Goal: Task Accomplishment & Management: Complete application form

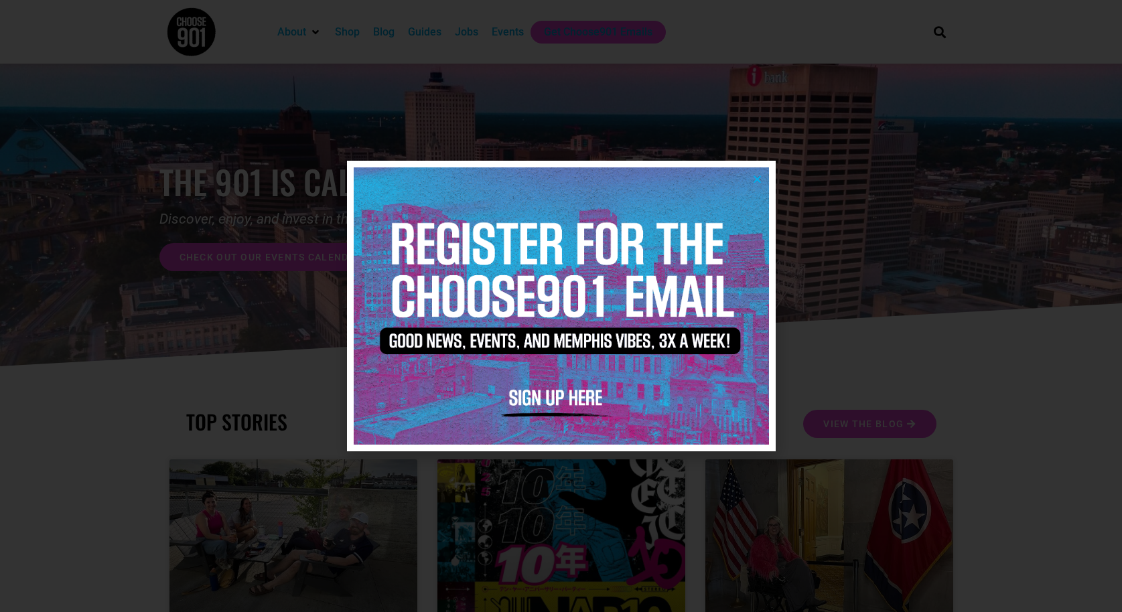
click at [759, 180] on icon "Close" at bounding box center [757, 179] width 10 height 10
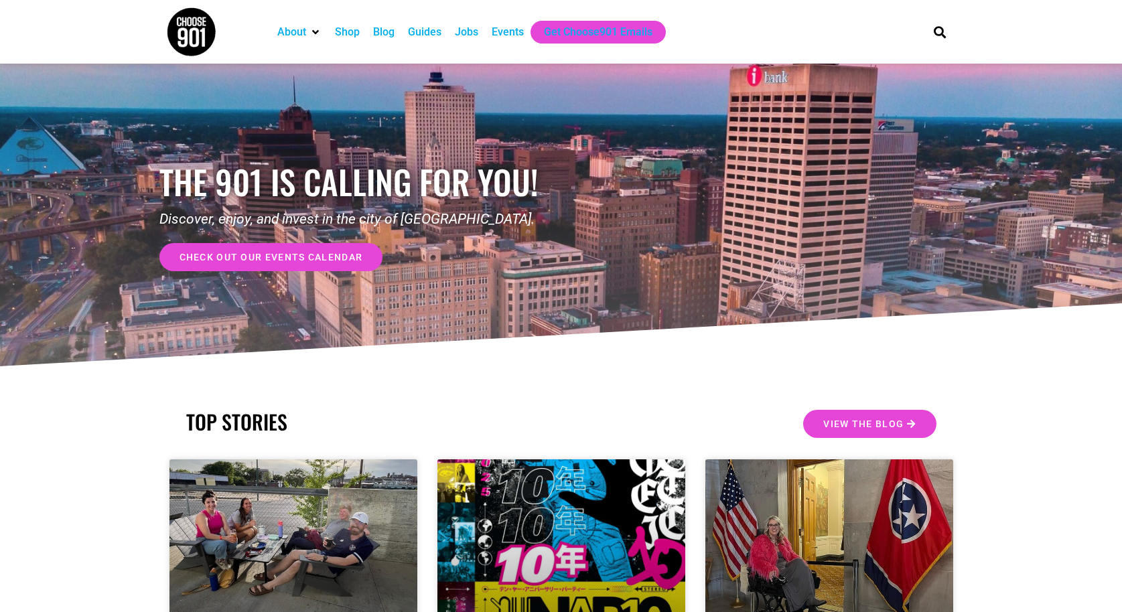
click at [470, 36] on div "Jobs" at bounding box center [466, 32] width 23 height 16
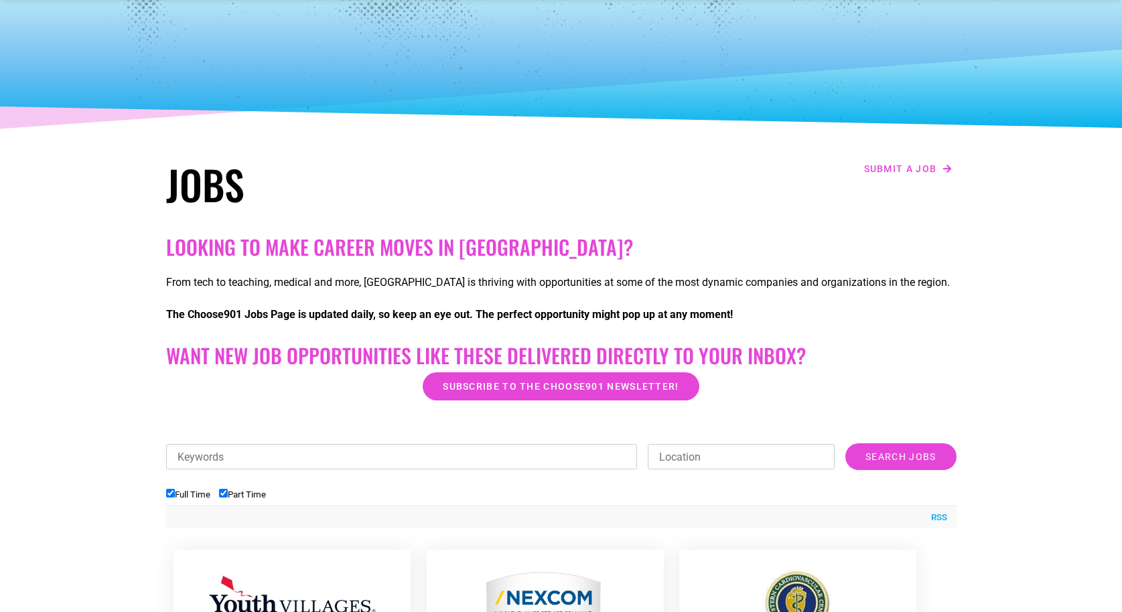
scroll to position [125, 0]
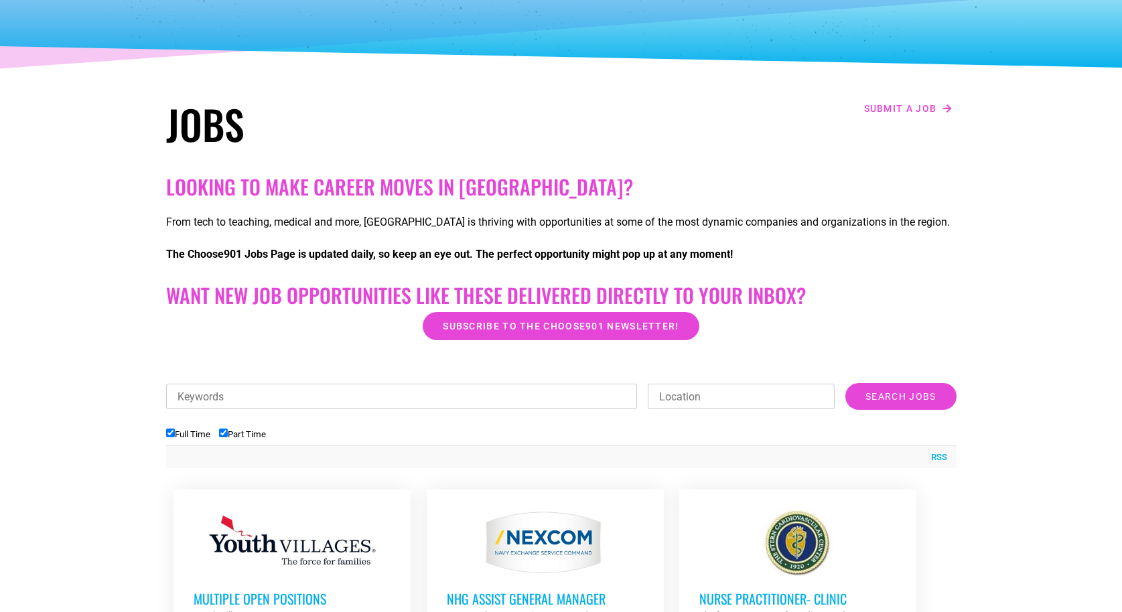
click at [172, 434] on input "Full Time" at bounding box center [170, 433] width 9 height 9
checkbox input "false"
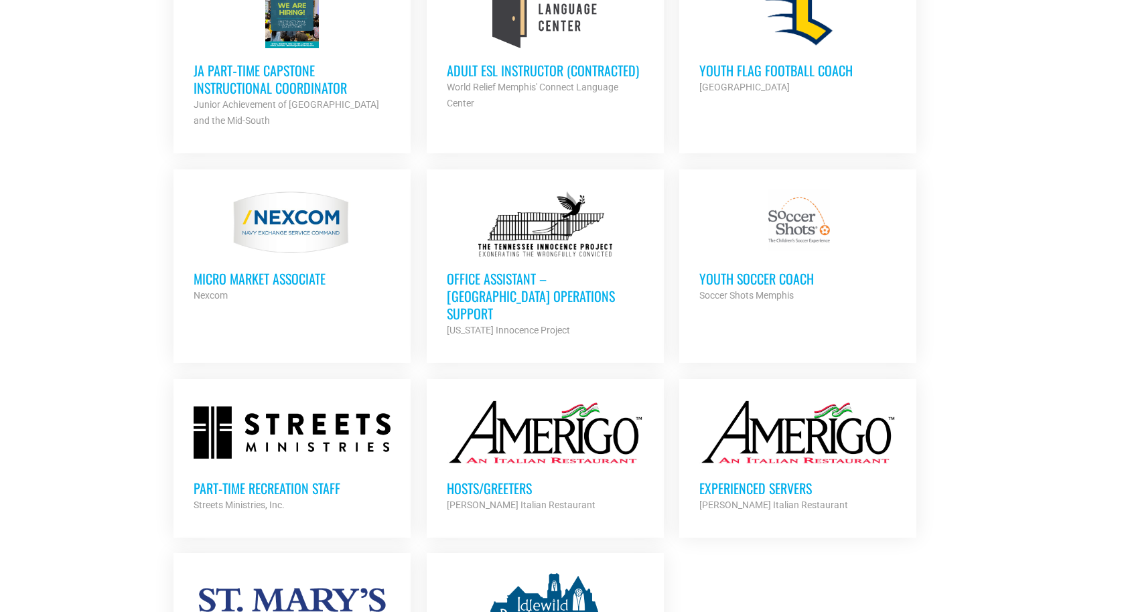
scroll to position [952, 0]
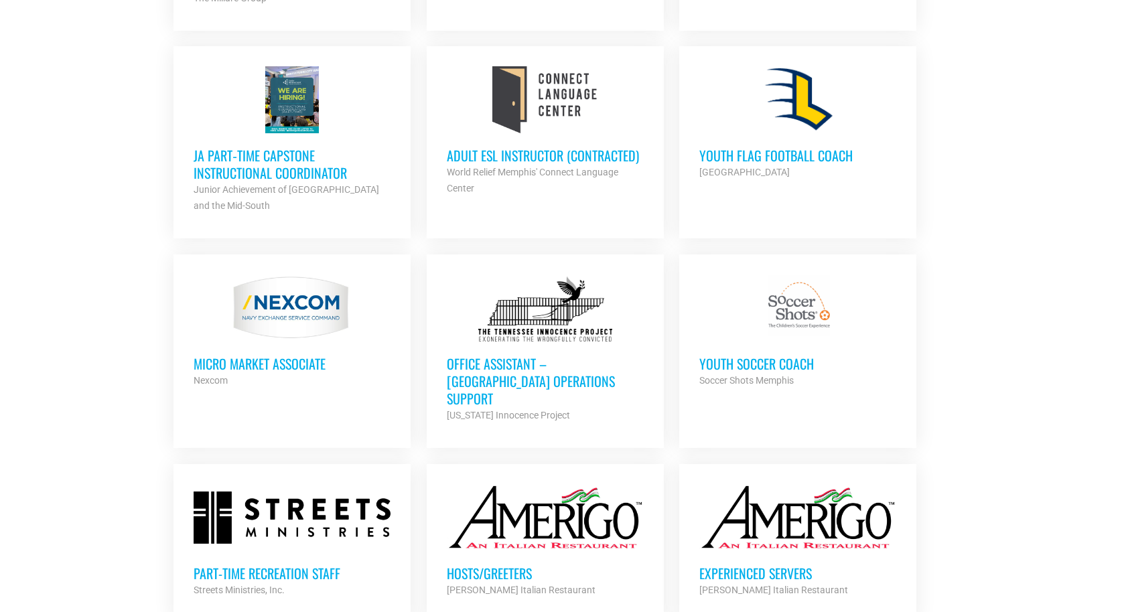
click at [518, 372] on h3 "Office Assistant – Memphis Operations Support" at bounding box center [545, 381] width 197 height 52
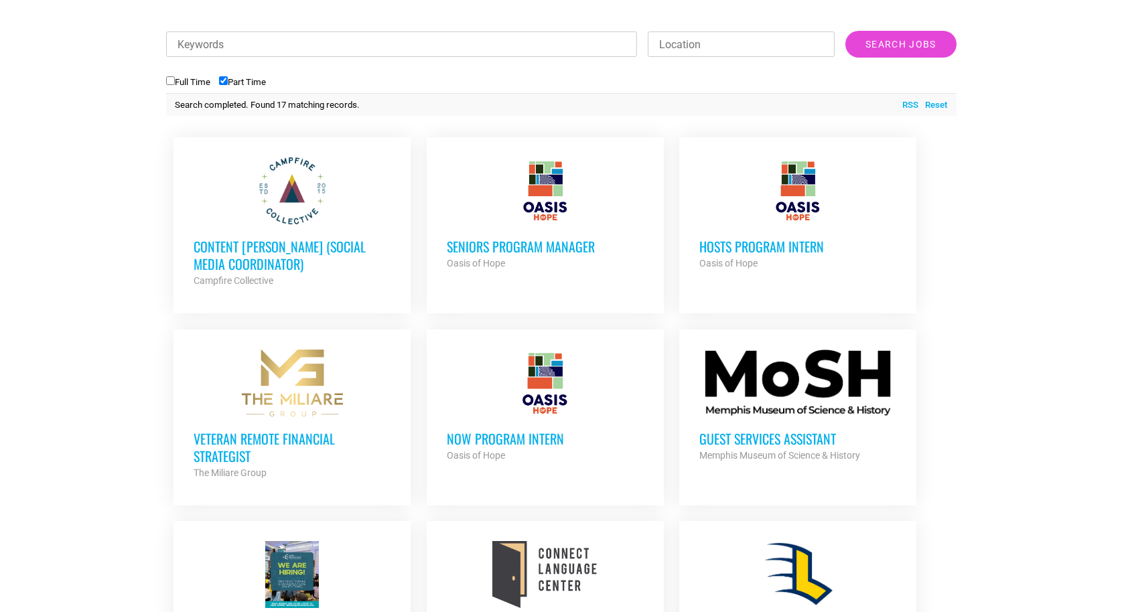
scroll to position [474, 0]
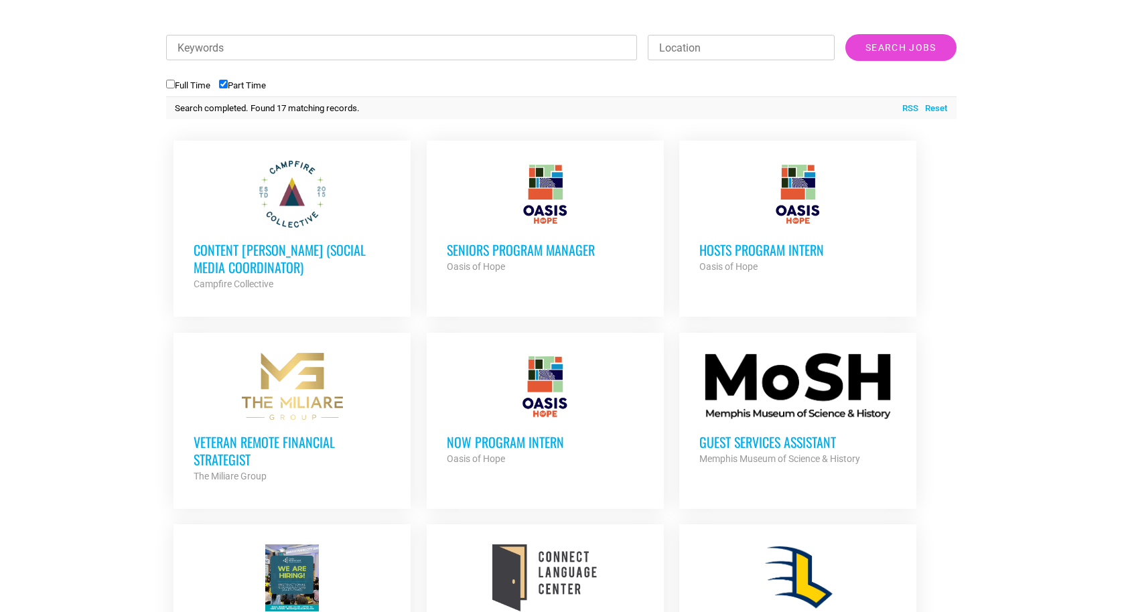
click at [266, 258] on h3 "Content [PERSON_NAME] (Social Media Coordinator)" at bounding box center [292, 258] width 197 height 35
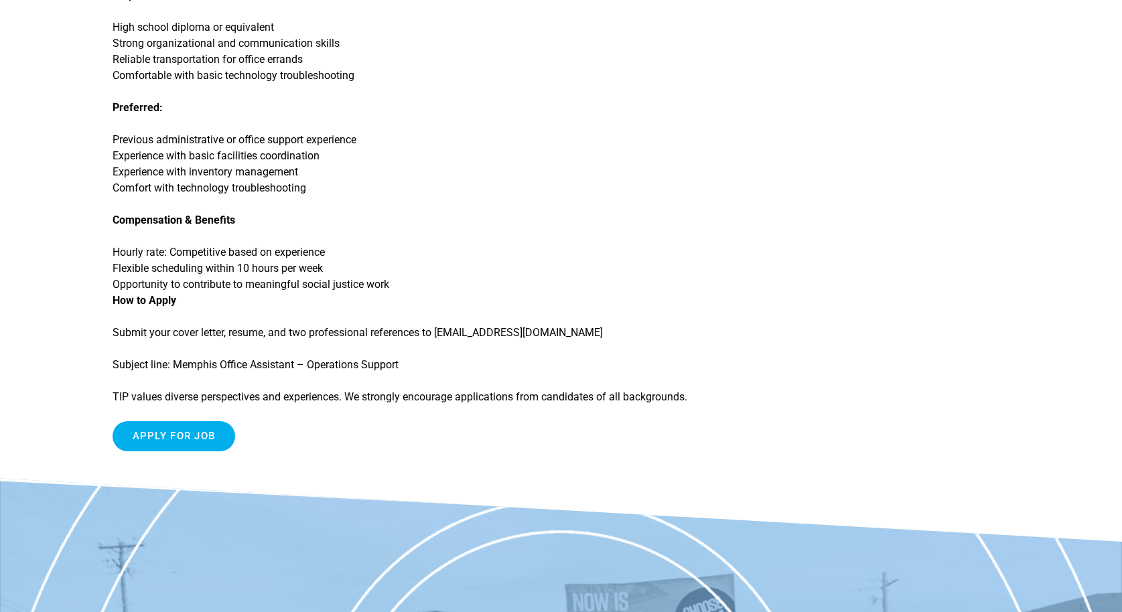
scroll to position [1235, 0]
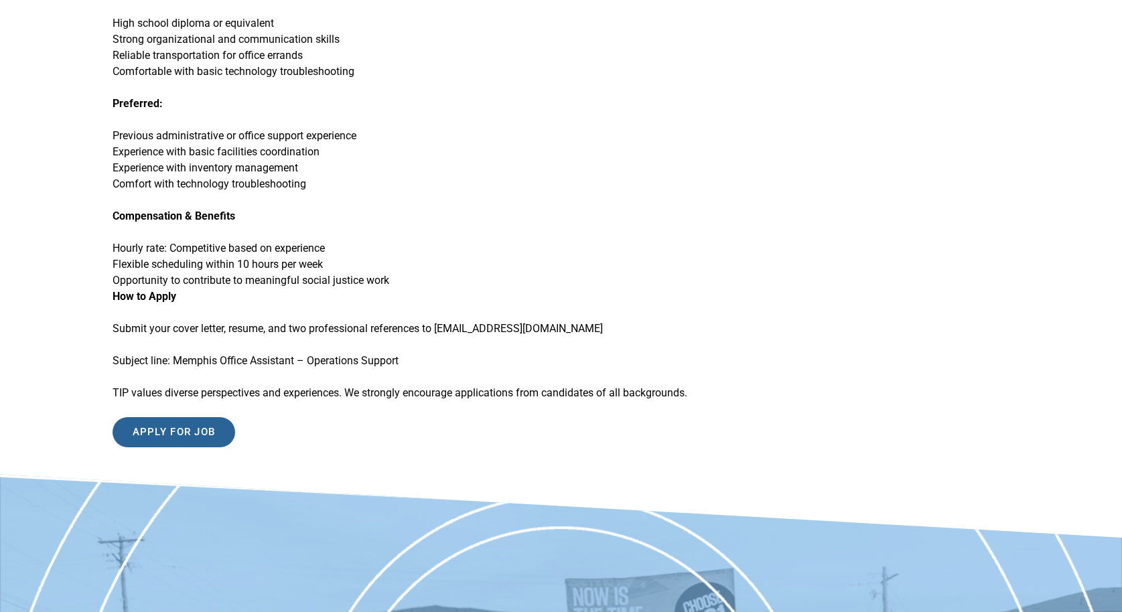
click at [179, 448] on input "Apply for job" at bounding box center [174, 432] width 123 height 30
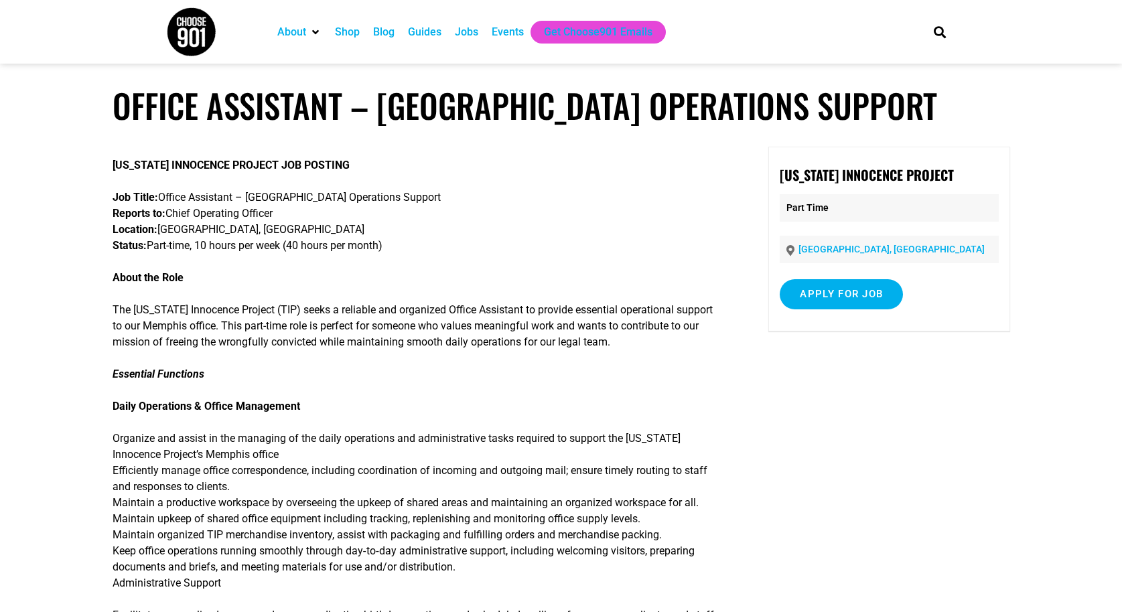
scroll to position [0, 0]
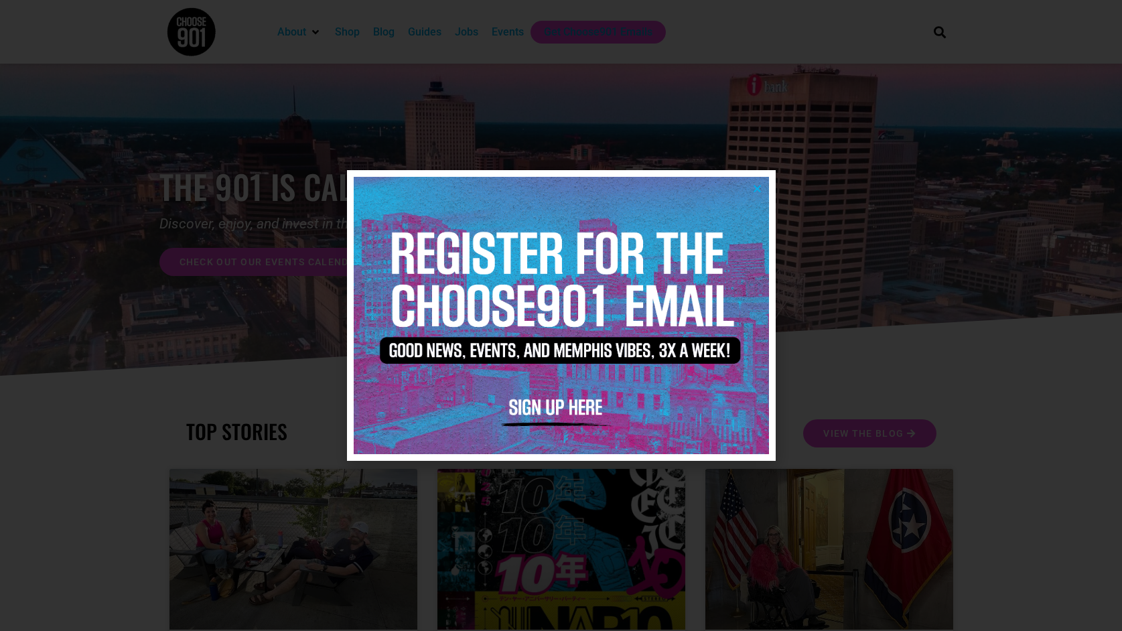
click at [756, 185] on icon "Close" at bounding box center [757, 189] width 10 height 10
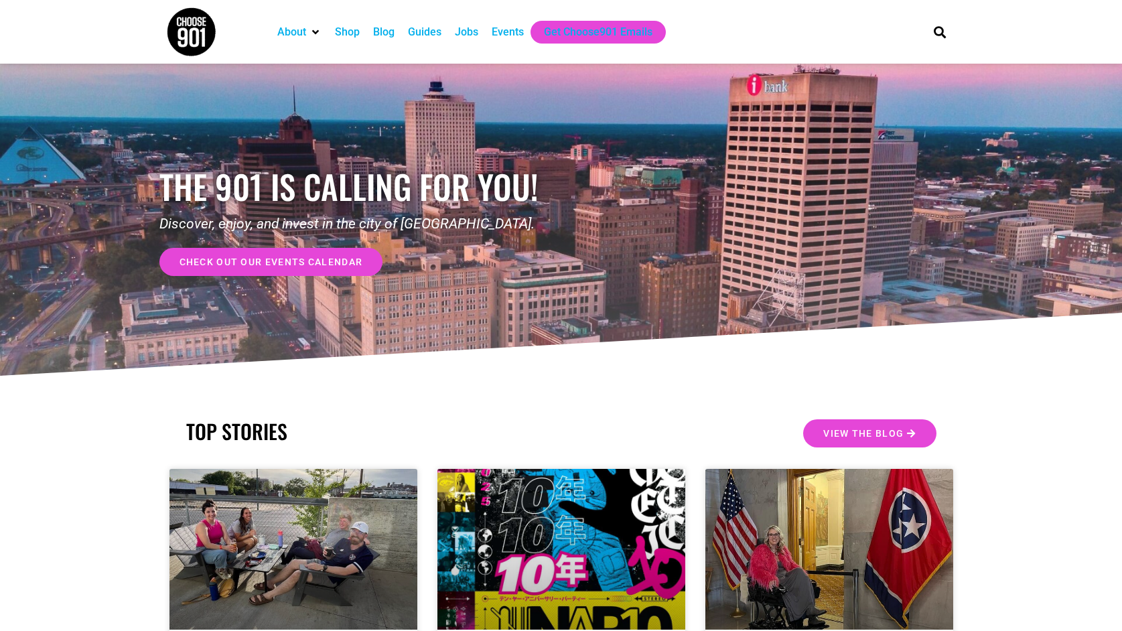
click at [462, 36] on div "Jobs" at bounding box center [466, 32] width 23 height 16
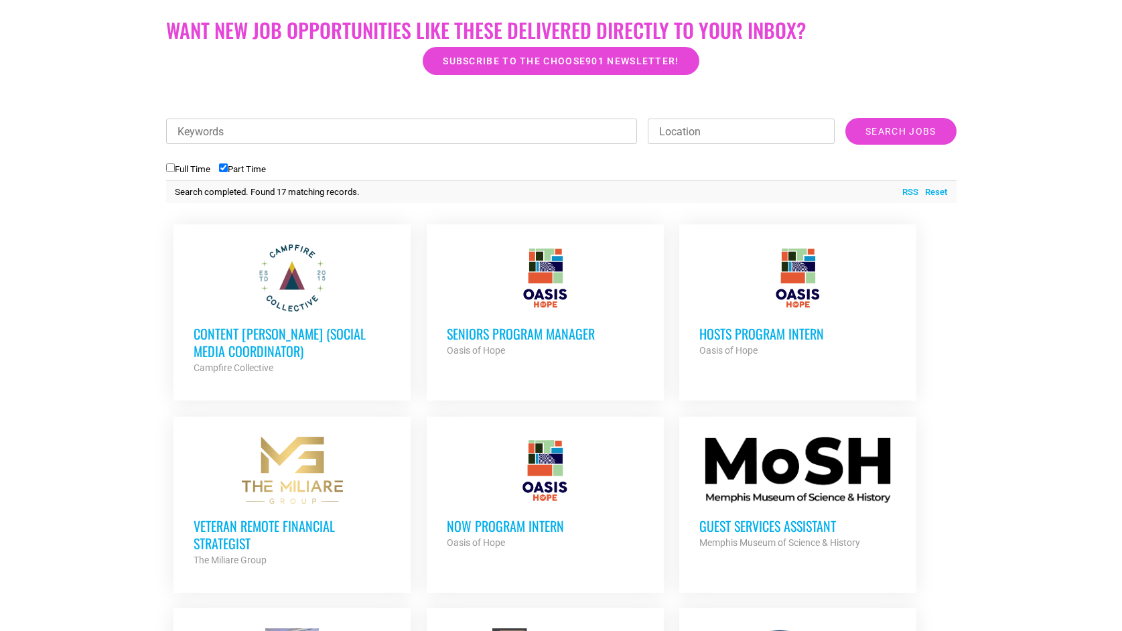
scroll to position [448, 0]
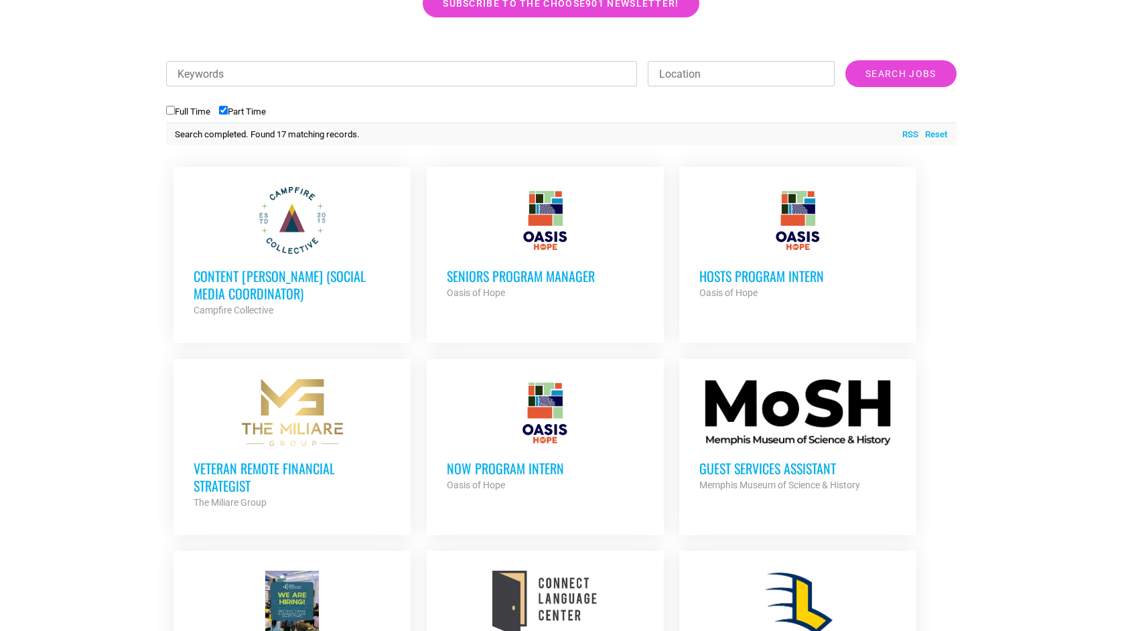
click at [262, 273] on h3 "Content [PERSON_NAME] (Social Media Coordinator)" at bounding box center [292, 284] width 197 height 35
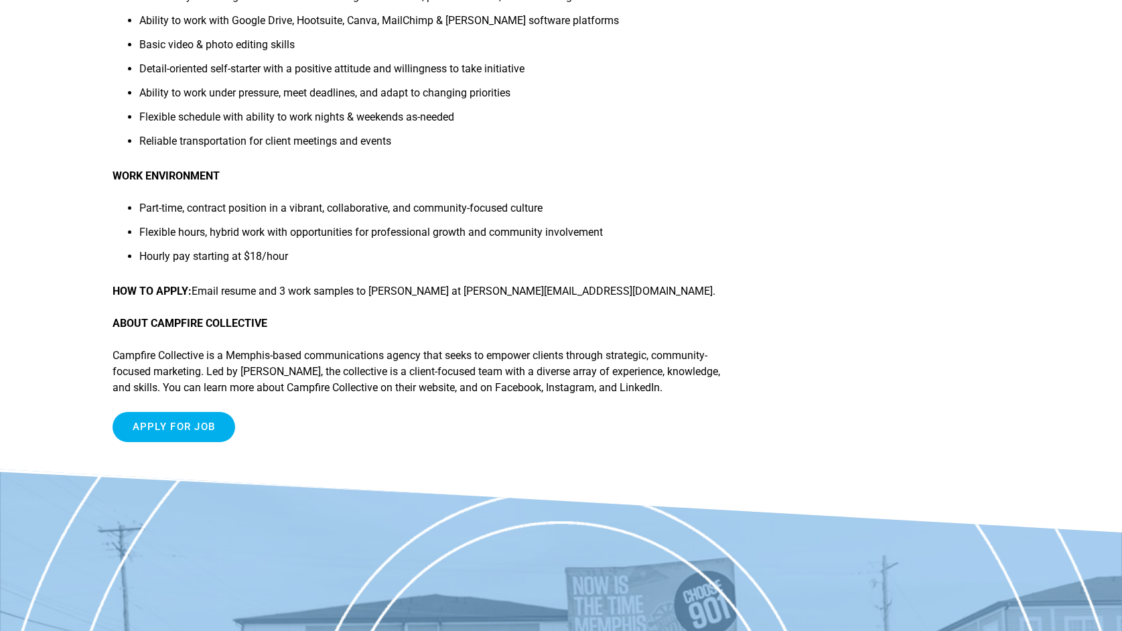
scroll to position [874, 0]
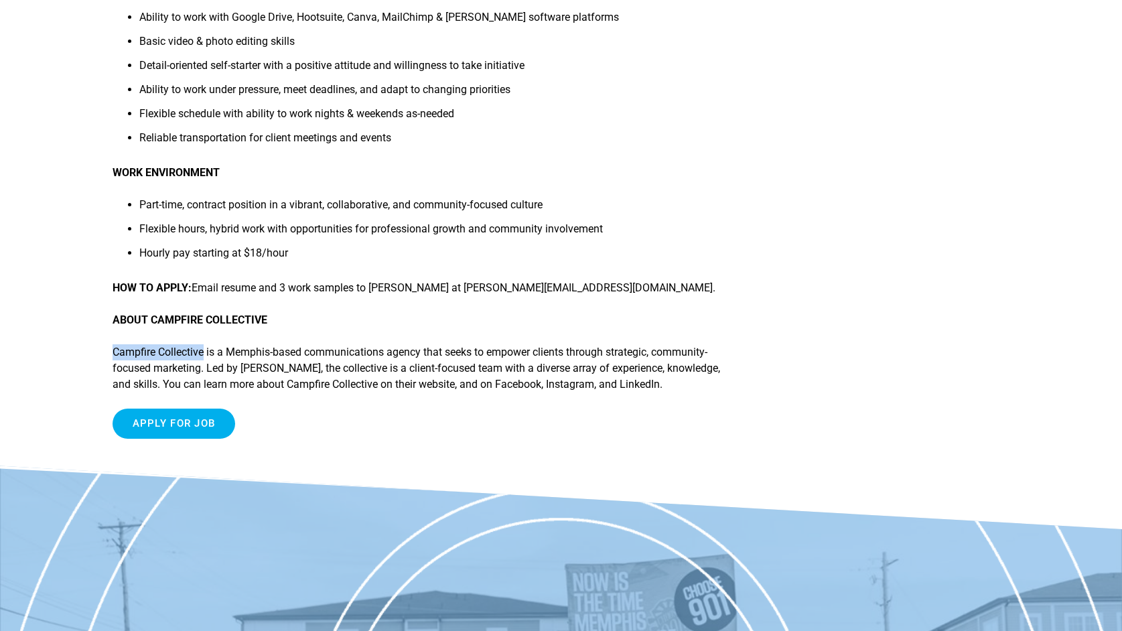
drag, startPoint x: 113, startPoint y: 352, endPoint x: 206, endPoint y: 353, distance: 93.1
click at [206, 353] on p "Campfire Collective is a Memphis-based communications agency that seeks to empo…" at bounding box center [419, 368] width 612 height 48
